Goal: Task Accomplishment & Management: Use online tool/utility

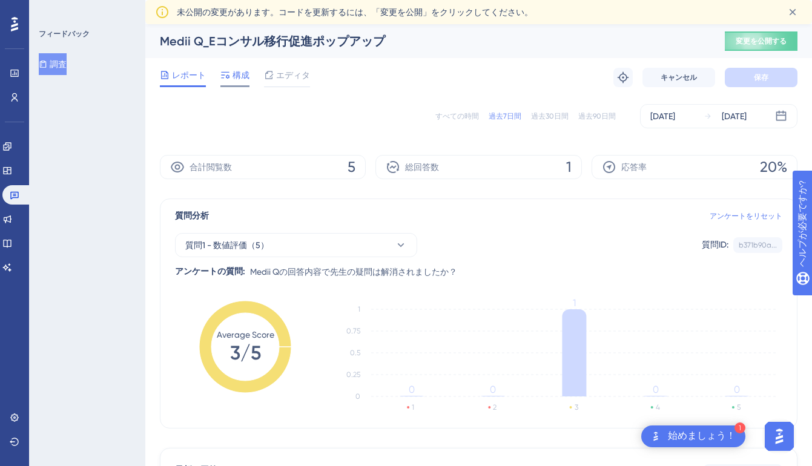
click at [242, 79] on font "構成" at bounding box center [241, 75] width 17 height 10
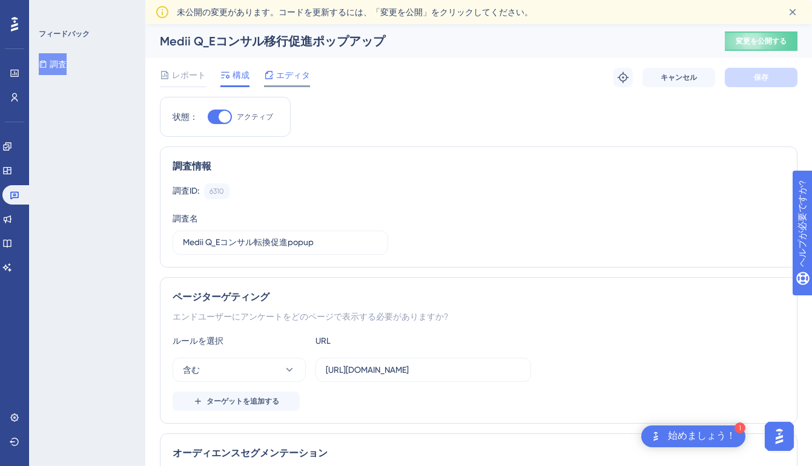
click at [294, 77] on font "エディタ" at bounding box center [293, 75] width 34 height 10
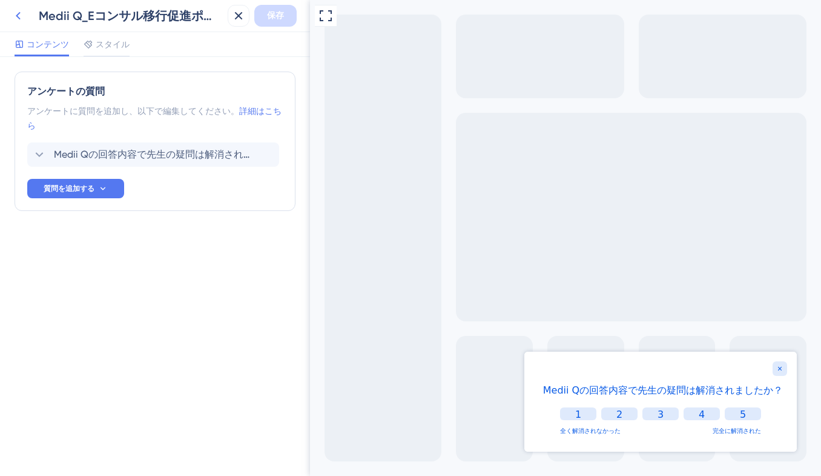
click at [16, 21] on icon at bounding box center [18, 15] width 15 height 15
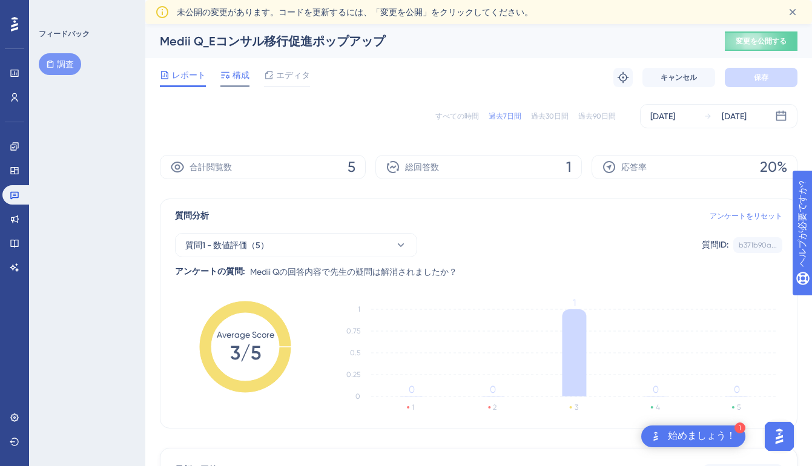
click at [244, 76] on font "構成" at bounding box center [241, 75] width 17 height 10
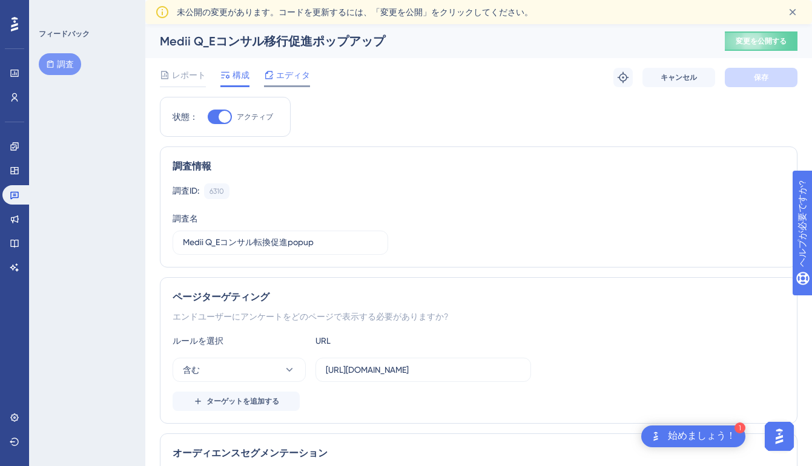
click at [288, 79] on font "エディタ" at bounding box center [293, 75] width 34 height 10
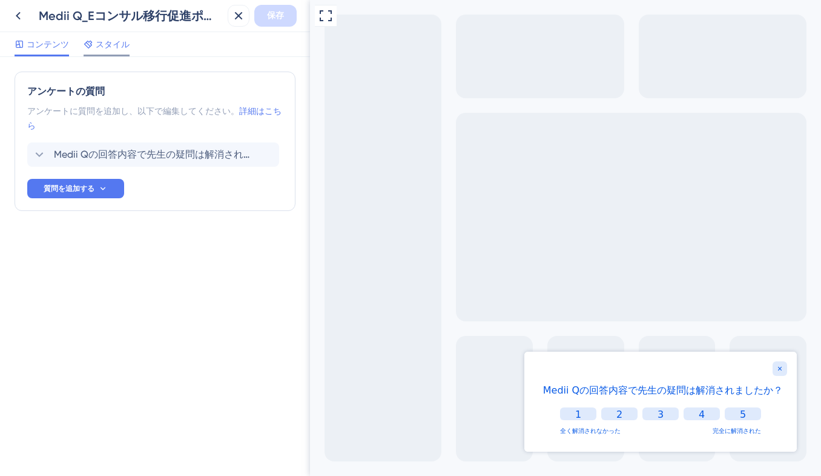
click at [101, 42] on font "スタイル" at bounding box center [113, 44] width 34 height 10
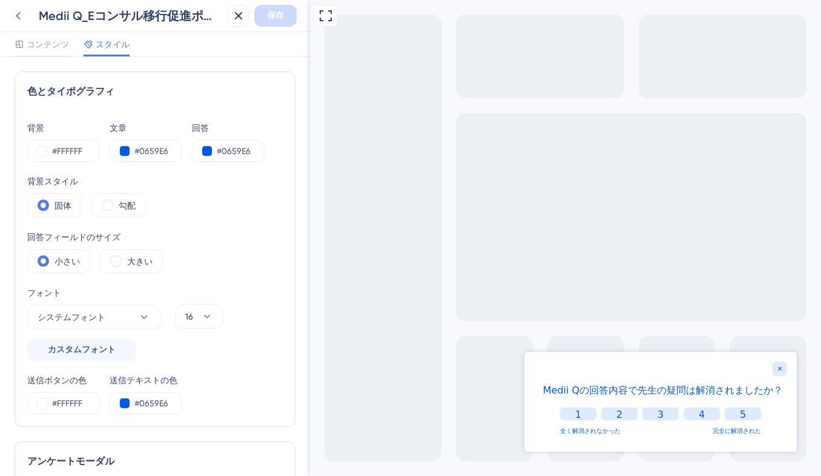
click at [18, 15] on icon at bounding box center [18, 15] width 15 height 15
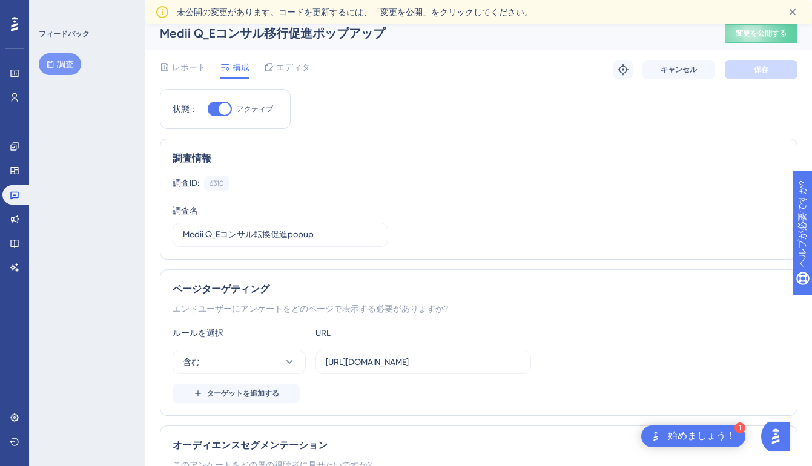
scroll to position [10, 0]
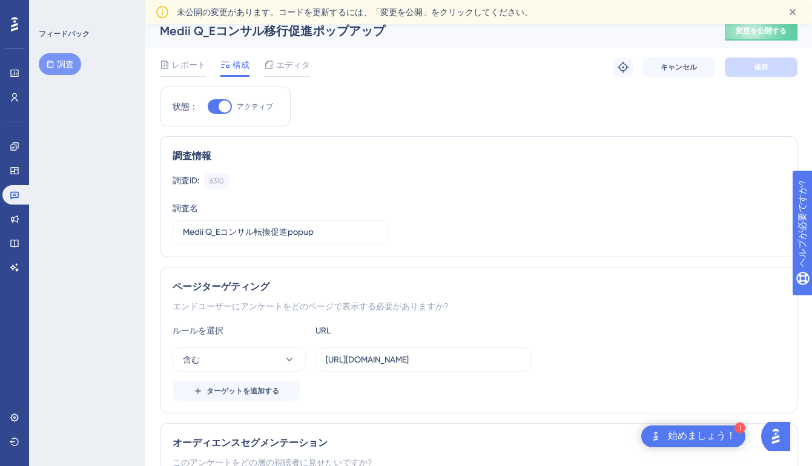
click at [707, 433] on font "始めましょう！" at bounding box center [702, 436] width 68 height 10
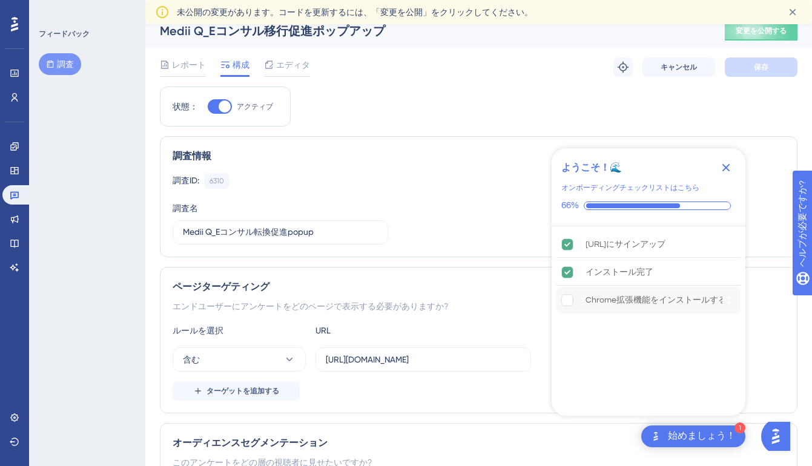
click at [588, 306] on div "Chrome拡張機能をインストールする" at bounding box center [656, 300] width 141 height 15
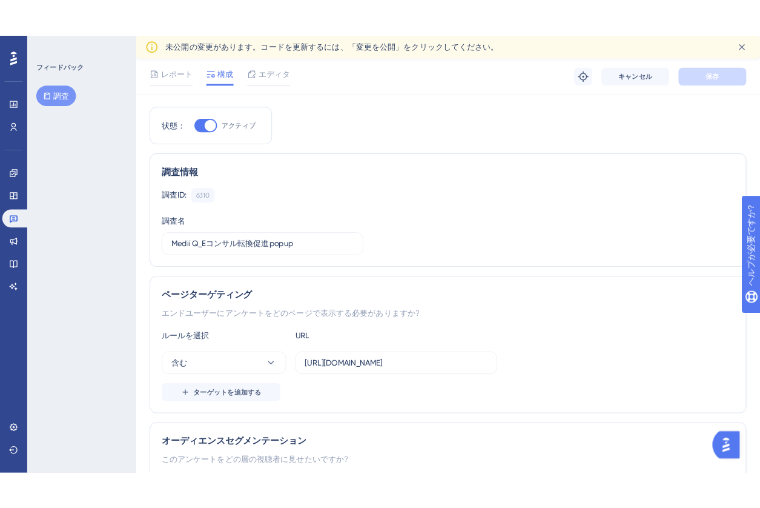
scroll to position [0, 0]
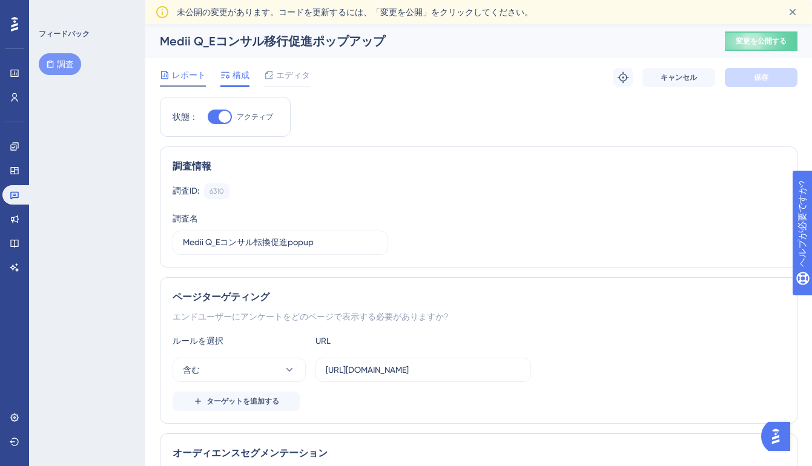
click at [191, 76] on font "レポート" at bounding box center [189, 75] width 34 height 10
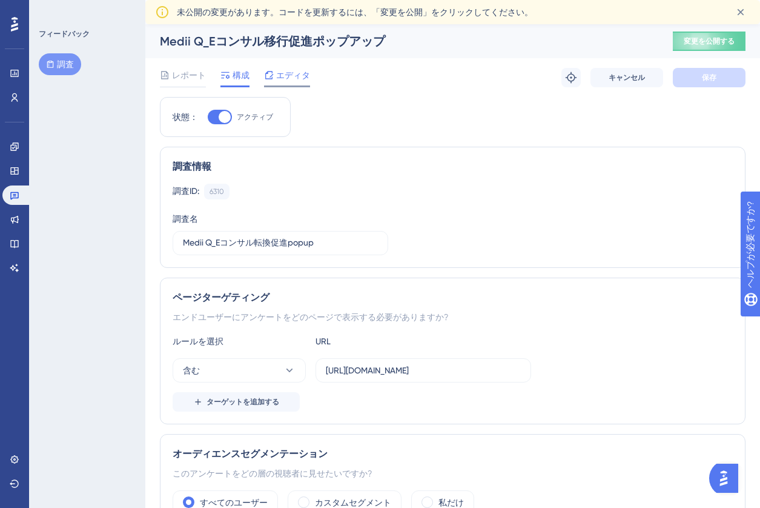
click at [282, 76] on font "エディタ" at bounding box center [293, 75] width 34 height 10
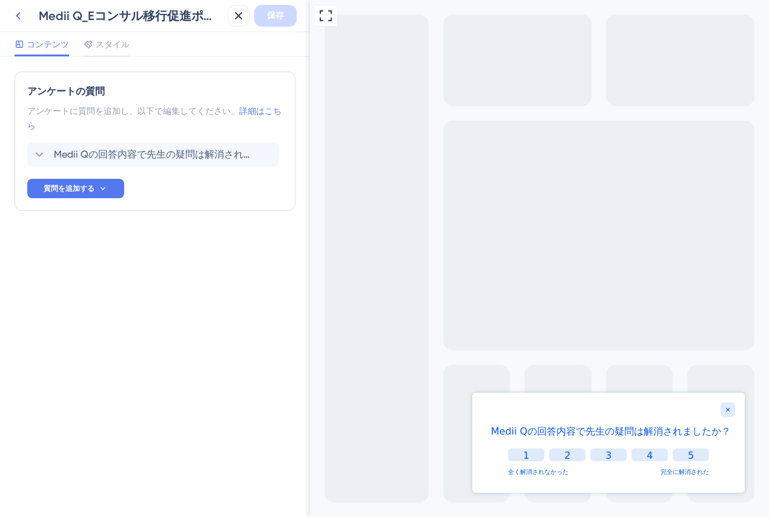
click at [16, 19] on icon at bounding box center [18, 15] width 15 height 15
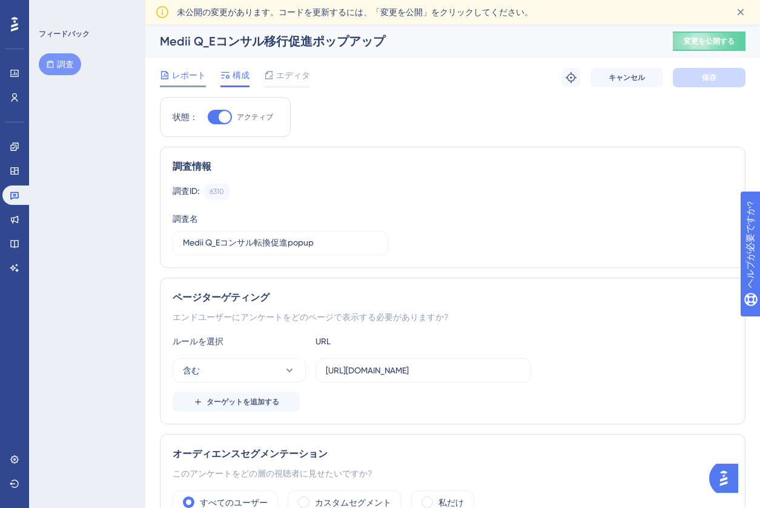
click at [184, 71] on font "レポート" at bounding box center [189, 75] width 34 height 10
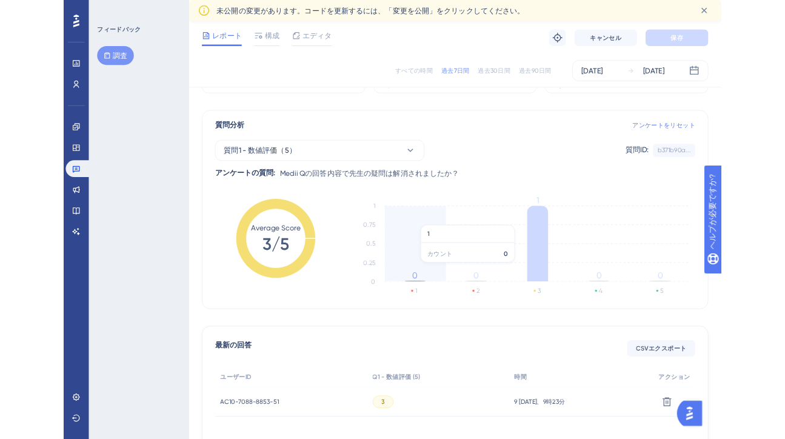
scroll to position [182, 0]
